Goal: Transaction & Acquisition: Purchase product/service

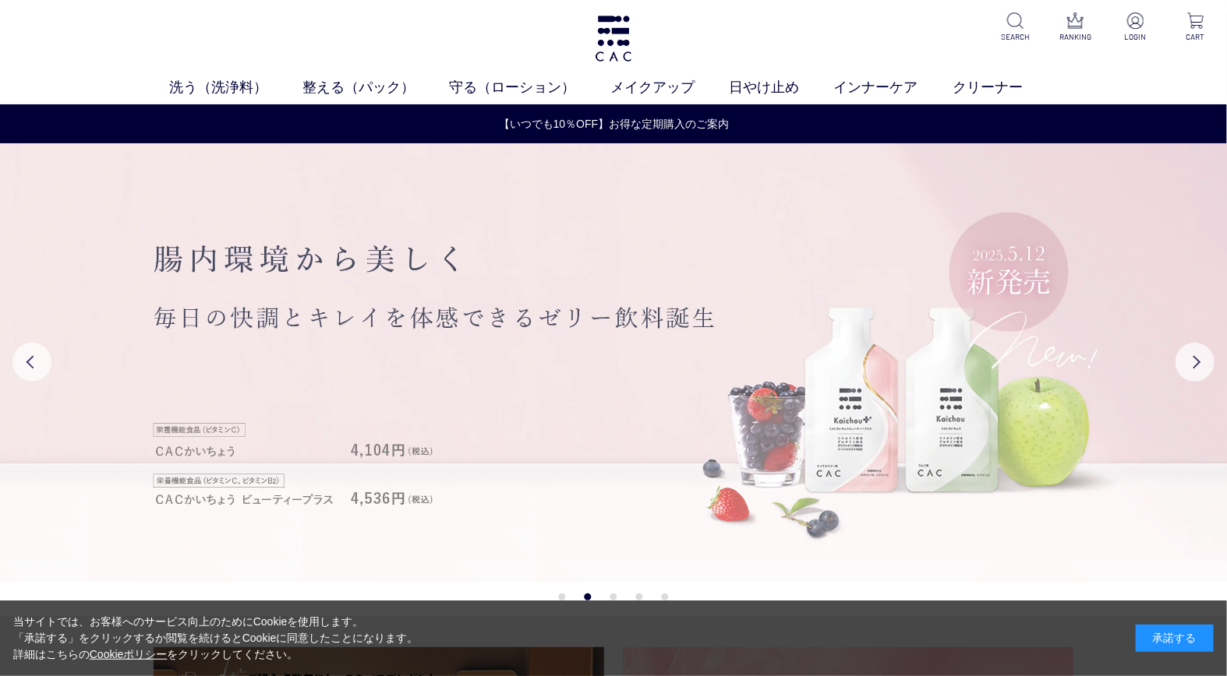
click at [564, 338] on img at bounding box center [613, 362] width 1227 height 439
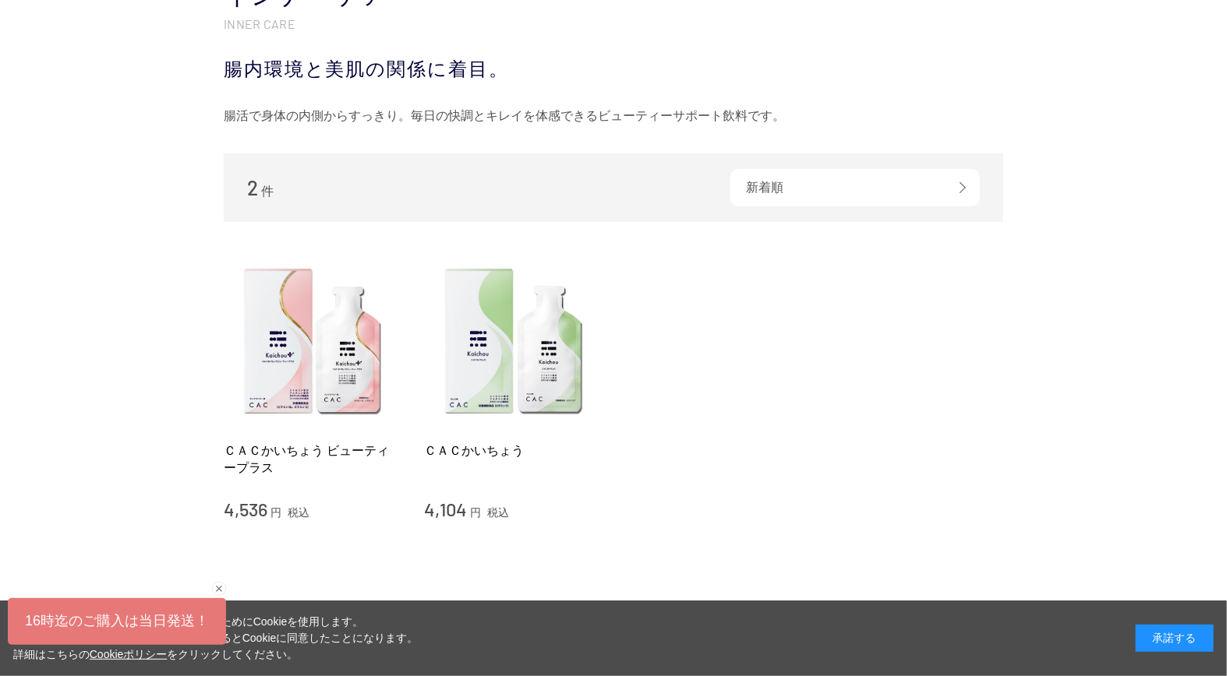
scroll to position [259, 0]
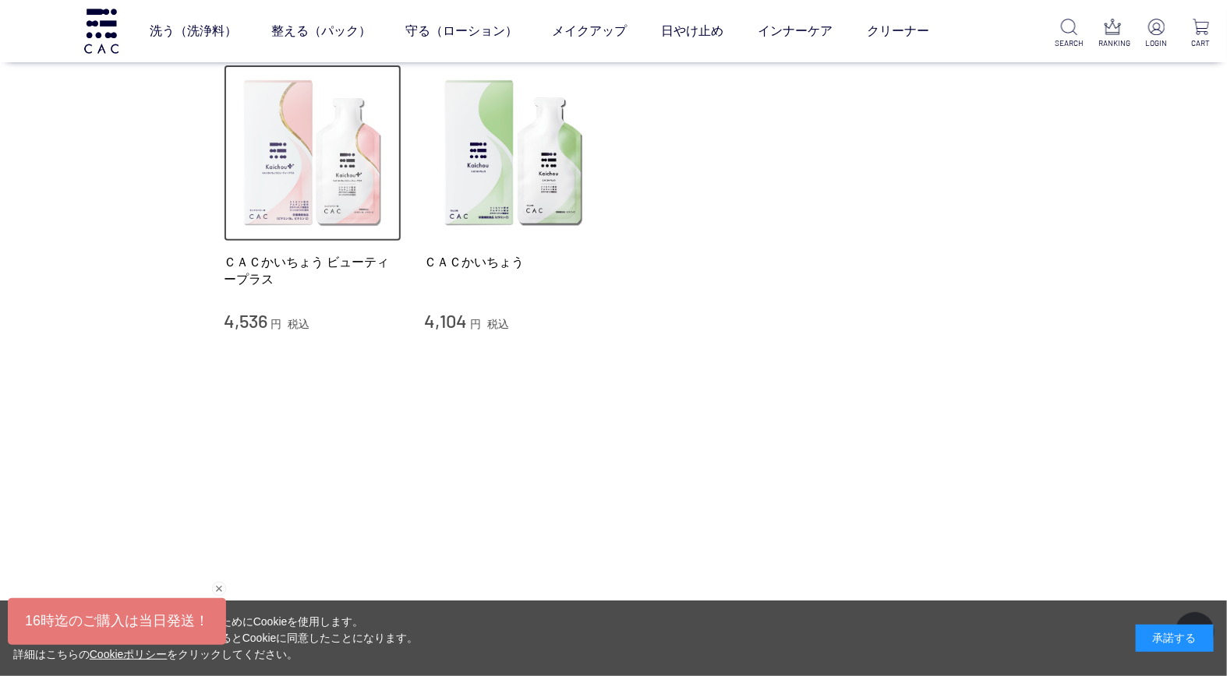
click at [300, 200] on img at bounding box center [313, 154] width 178 height 178
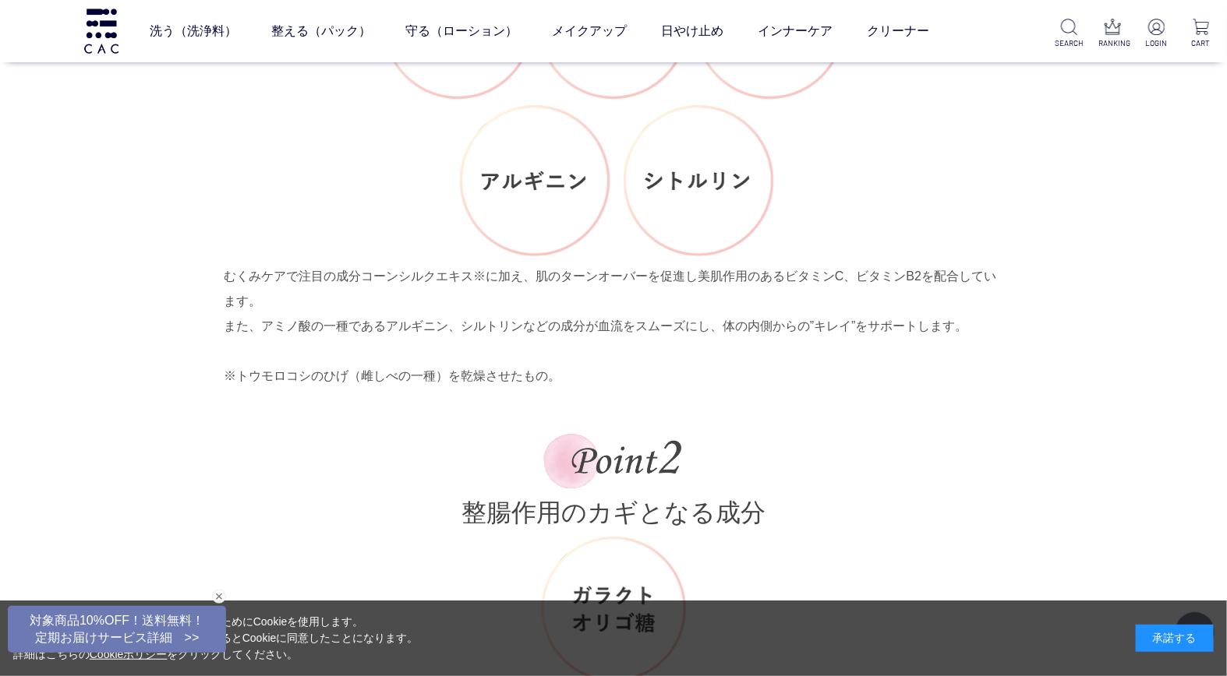
scroll to position [2684, 0]
